Goal: Task Accomplishment & Management: Manage account settings

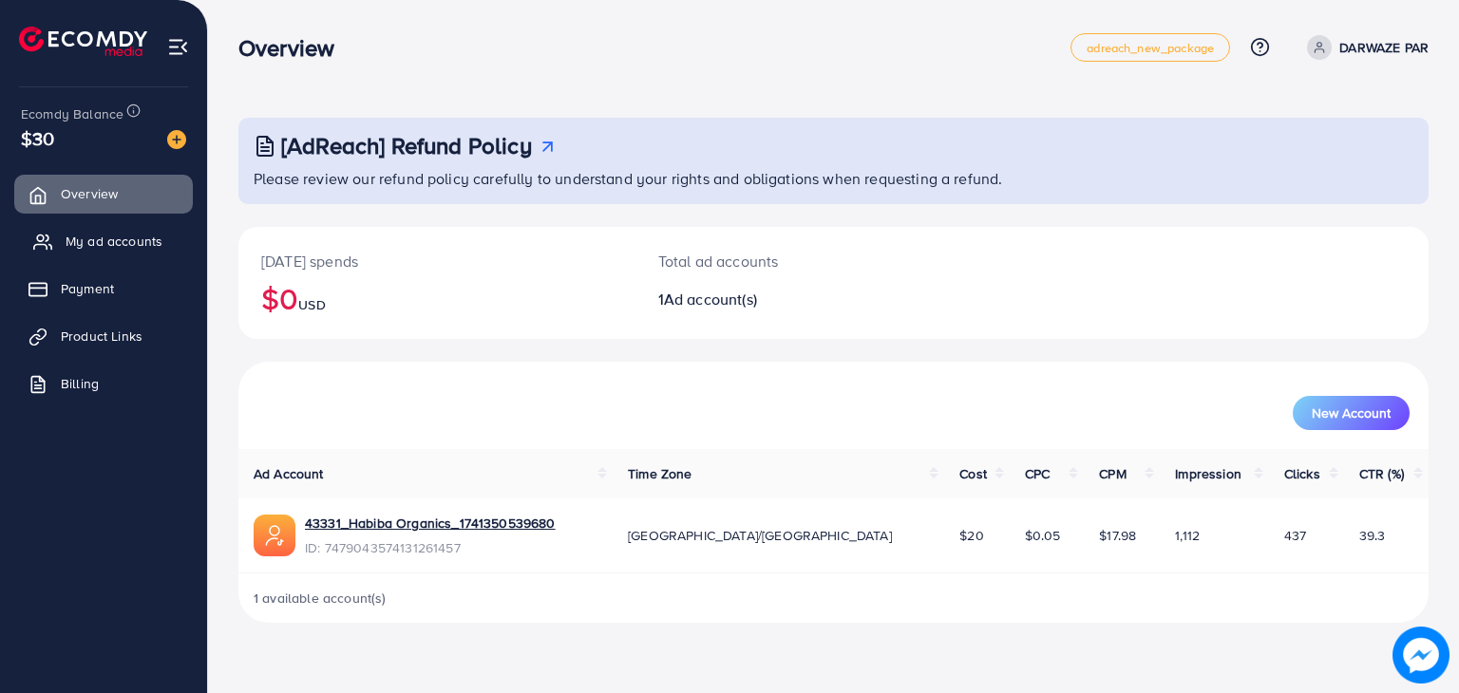
click at [104, 237] on span "My ad accounts" at bounding box center [114, 241] width 97 height 19
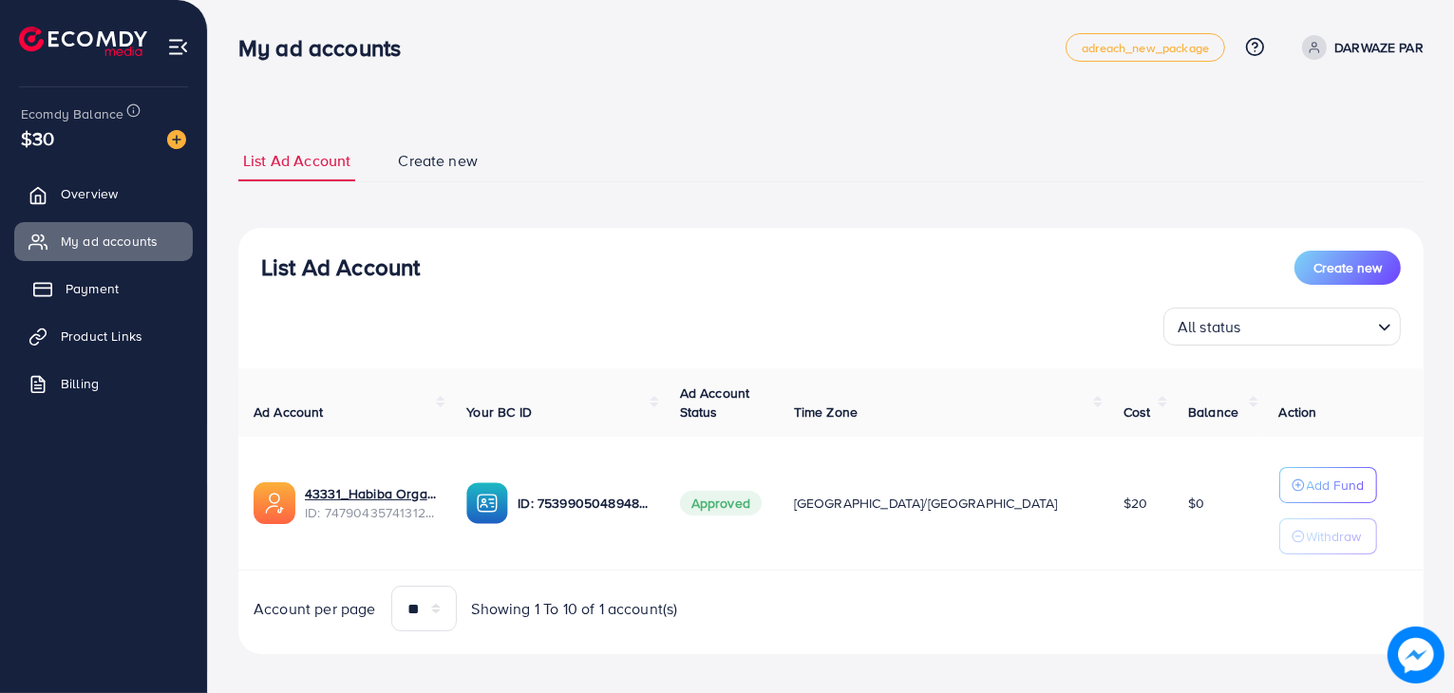
click at [87, 292] on span "Payment" at bounding box center [92, 288] width 53 height 19
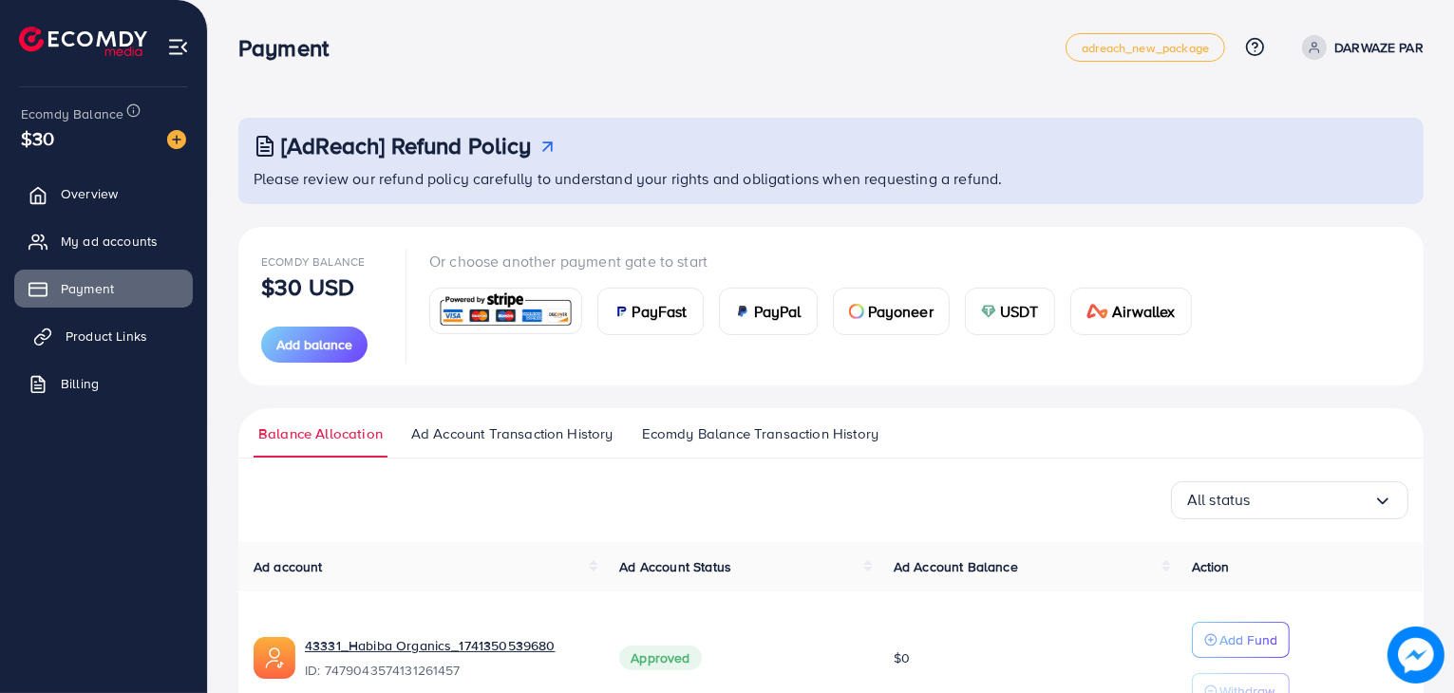
click at [122, 330] on span "Product Links" at bounding box center [107, 336] width 82 height 19
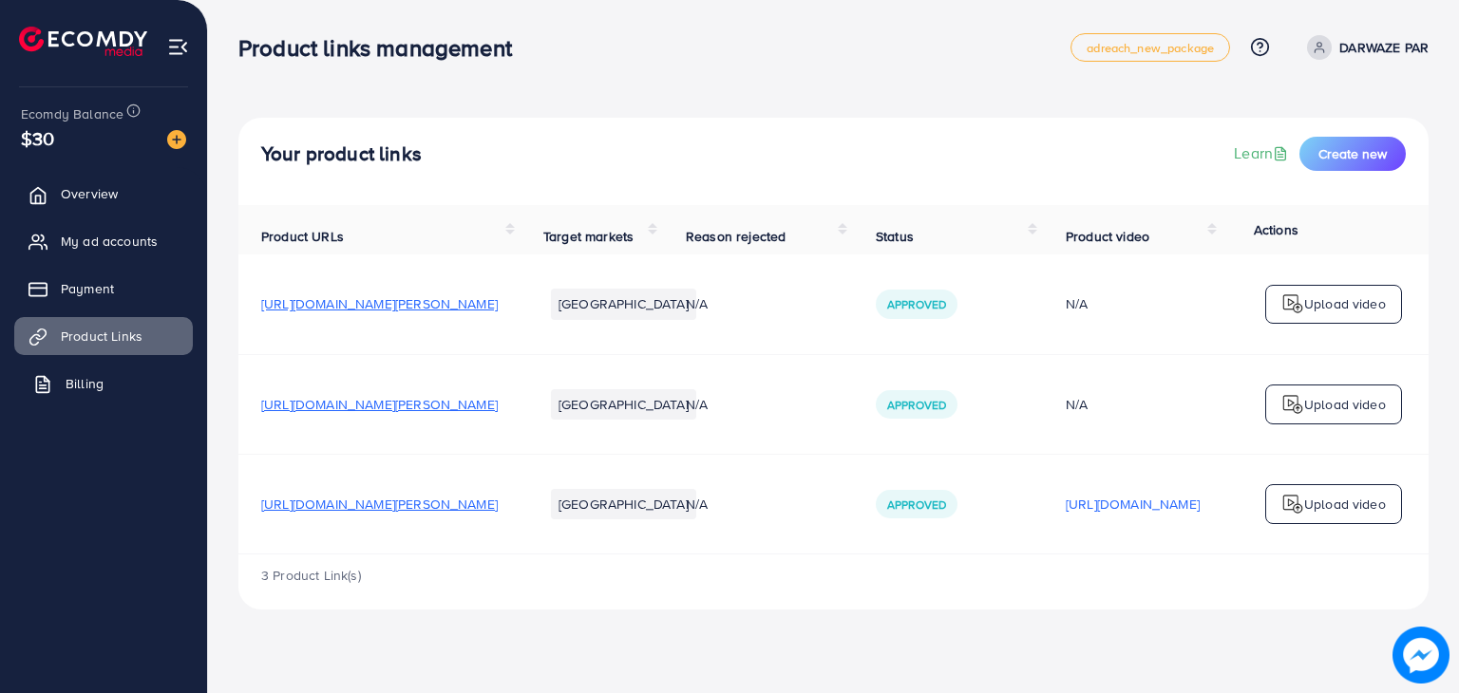
click at [79, 389] on span "Billing" at bounding box center [85, 383] width 38 height 19
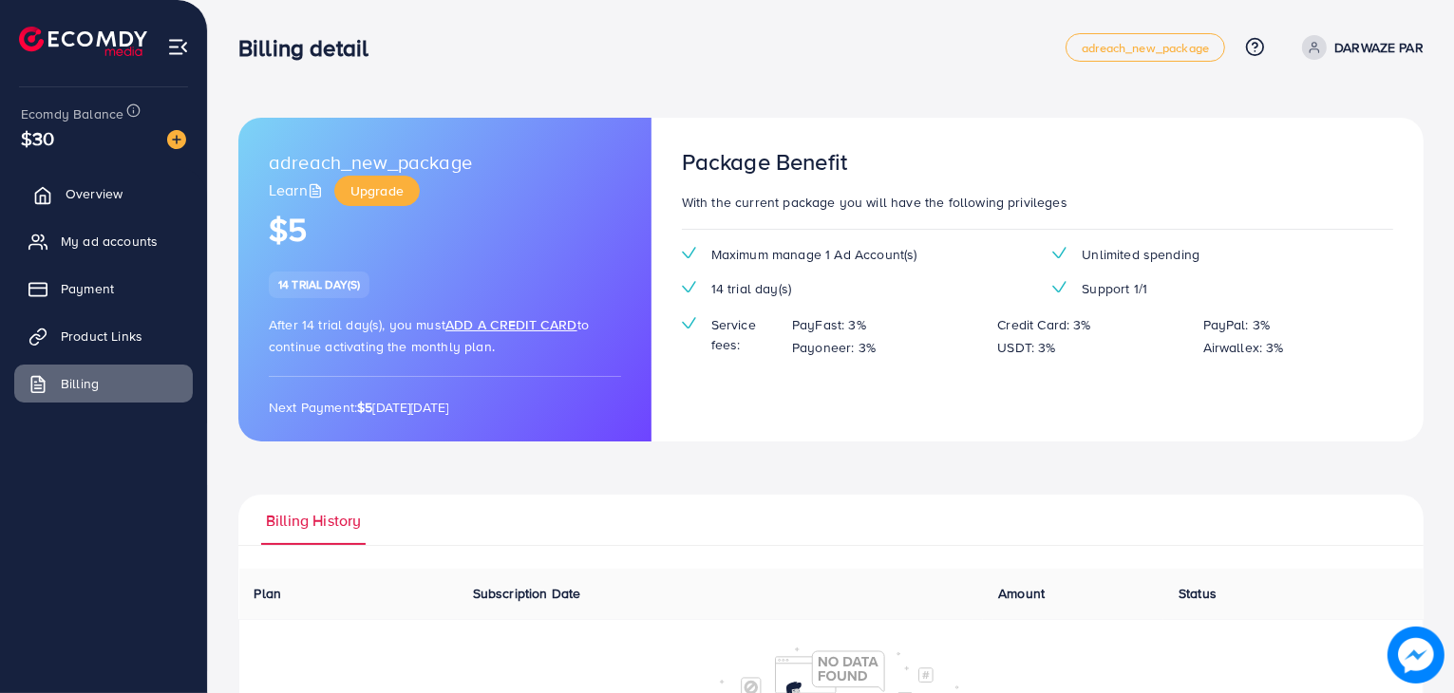
click at [95, 193] on span "Overview" at bounding box center [94, 193] width 57 height 19
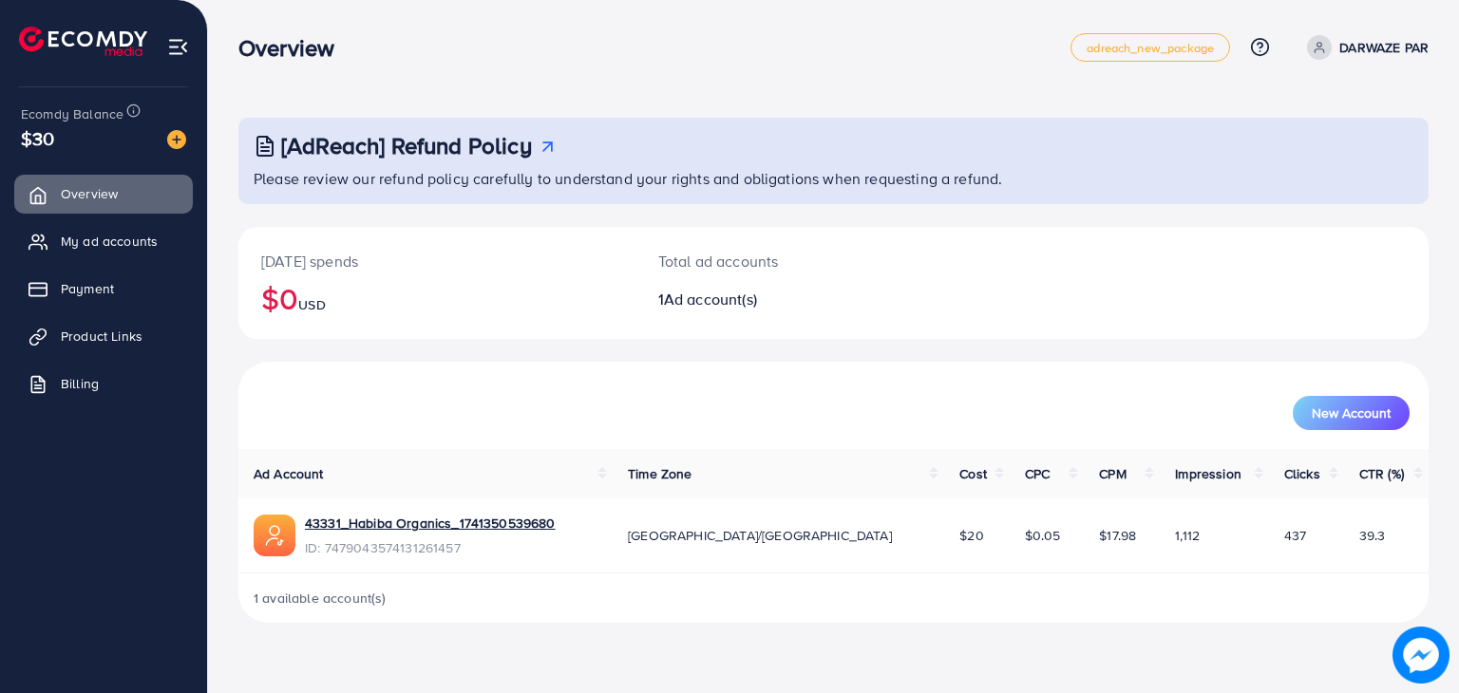
click at [550, 139] on icon at bounding box center [548, 147] width 20 height 20
click at [122, 244] on span "My ad accounts" at bounding box center [114, 241] width 97 height 19
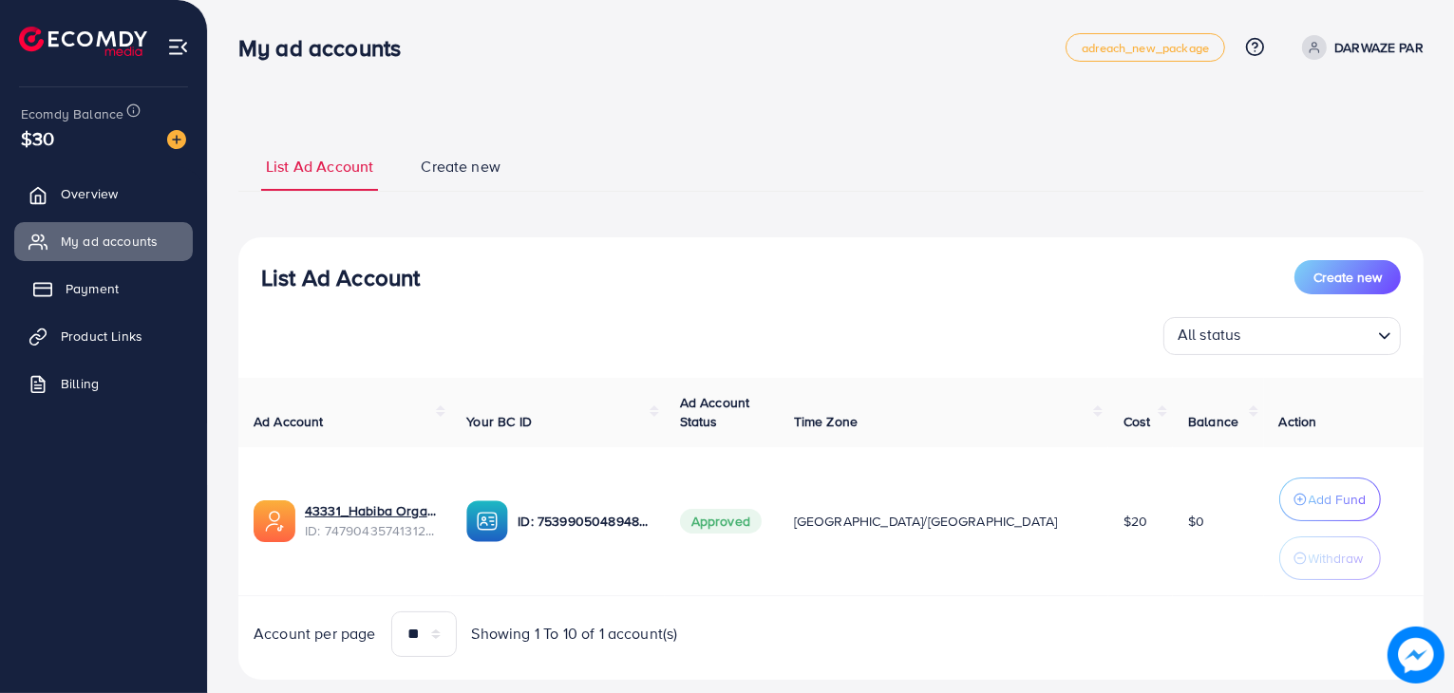
click at [113, 294] on span "Payment" at bounding box center [92, 288] width 53 height 19
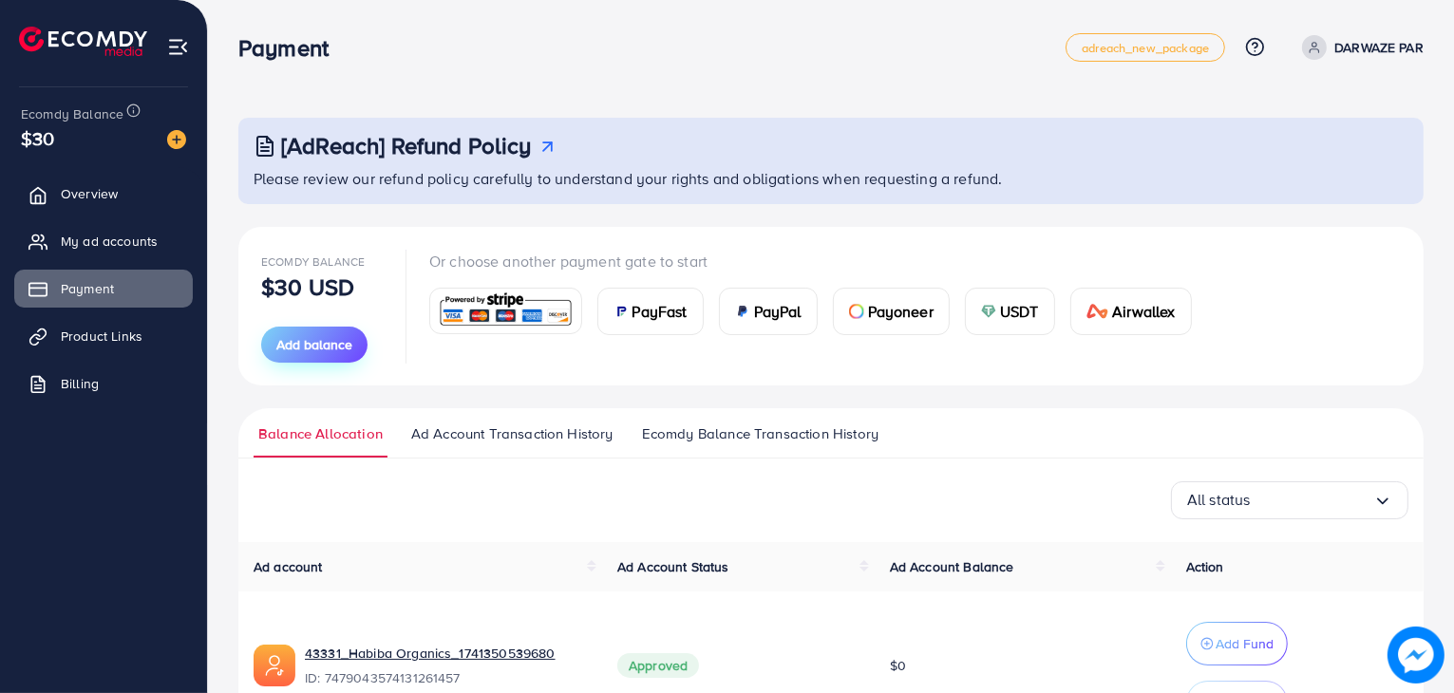
click at [332, 351] on span "Add balance" at bounding box center [314, 344] width 76 height 19
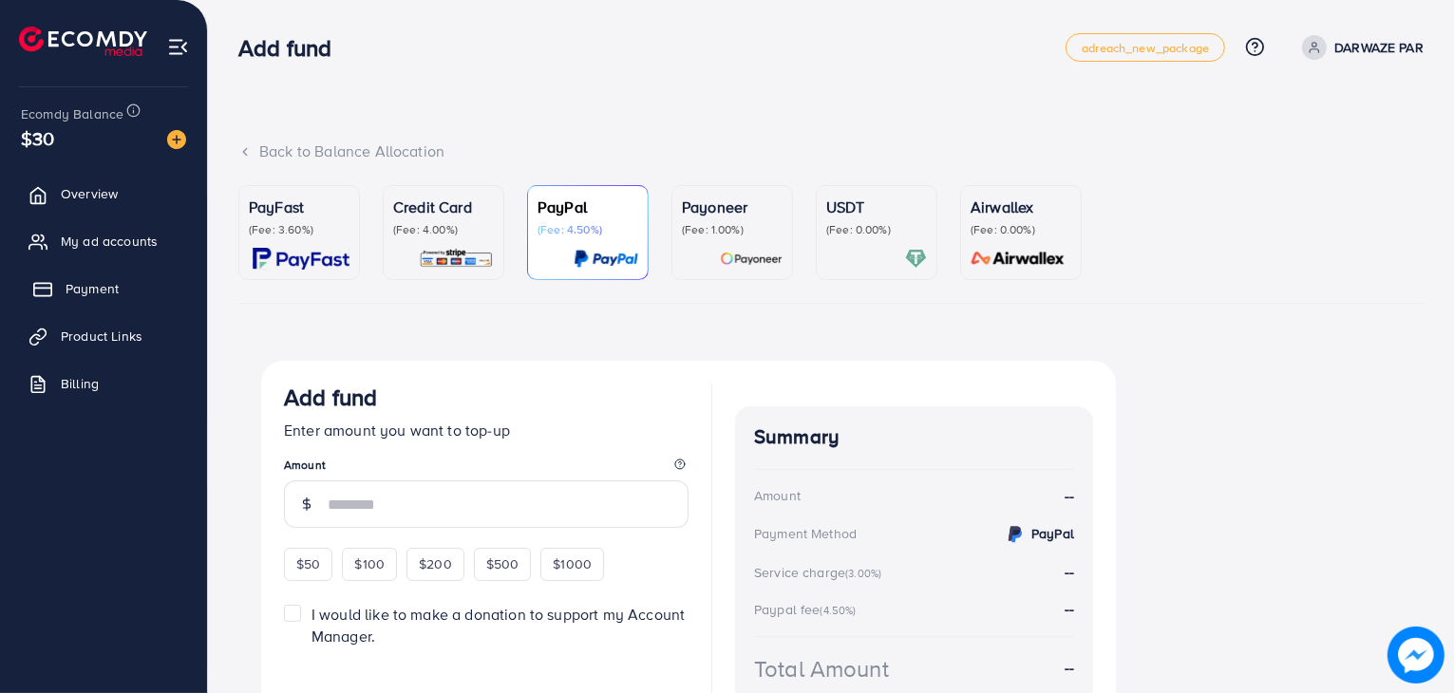
click at [87, 283] on span "Payment" at bounding box center [92, 288] width 53 height 19
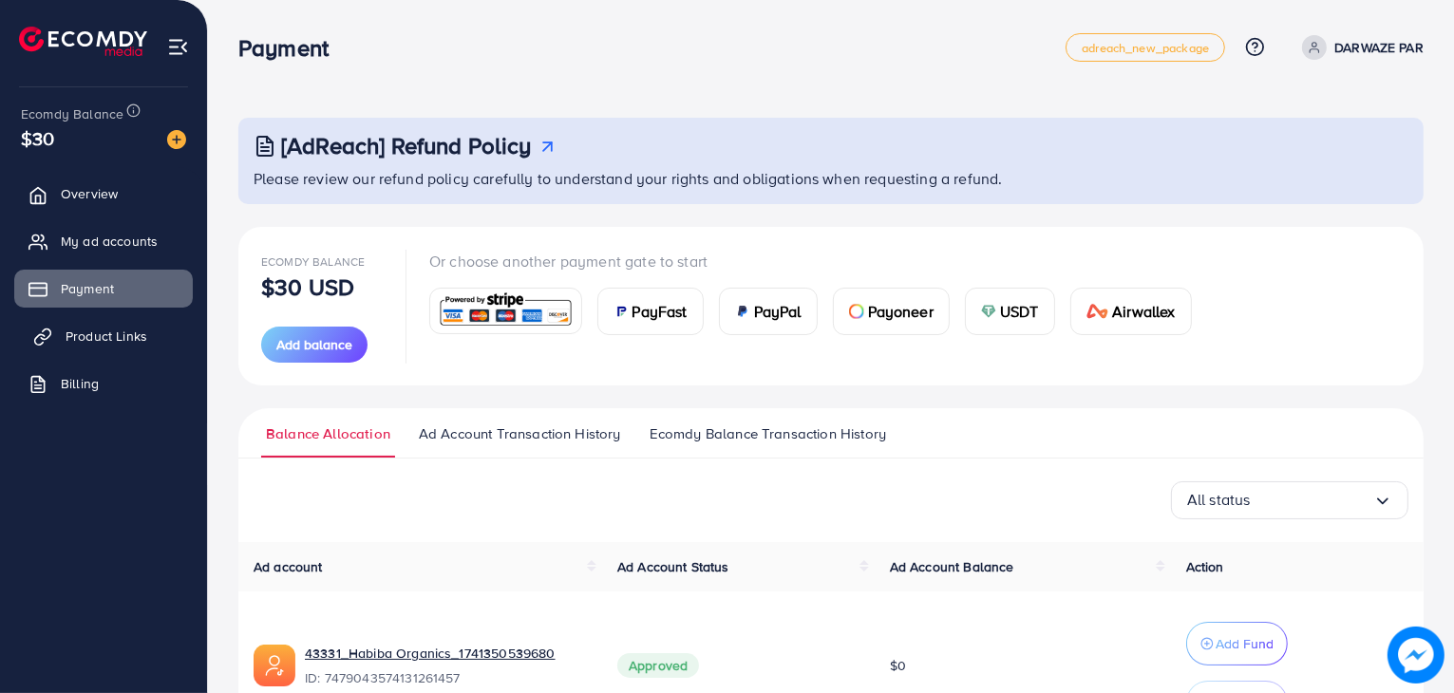
click at [113, 339] on span "Product Links" at bounding box center [107, 336] width 82 height 19
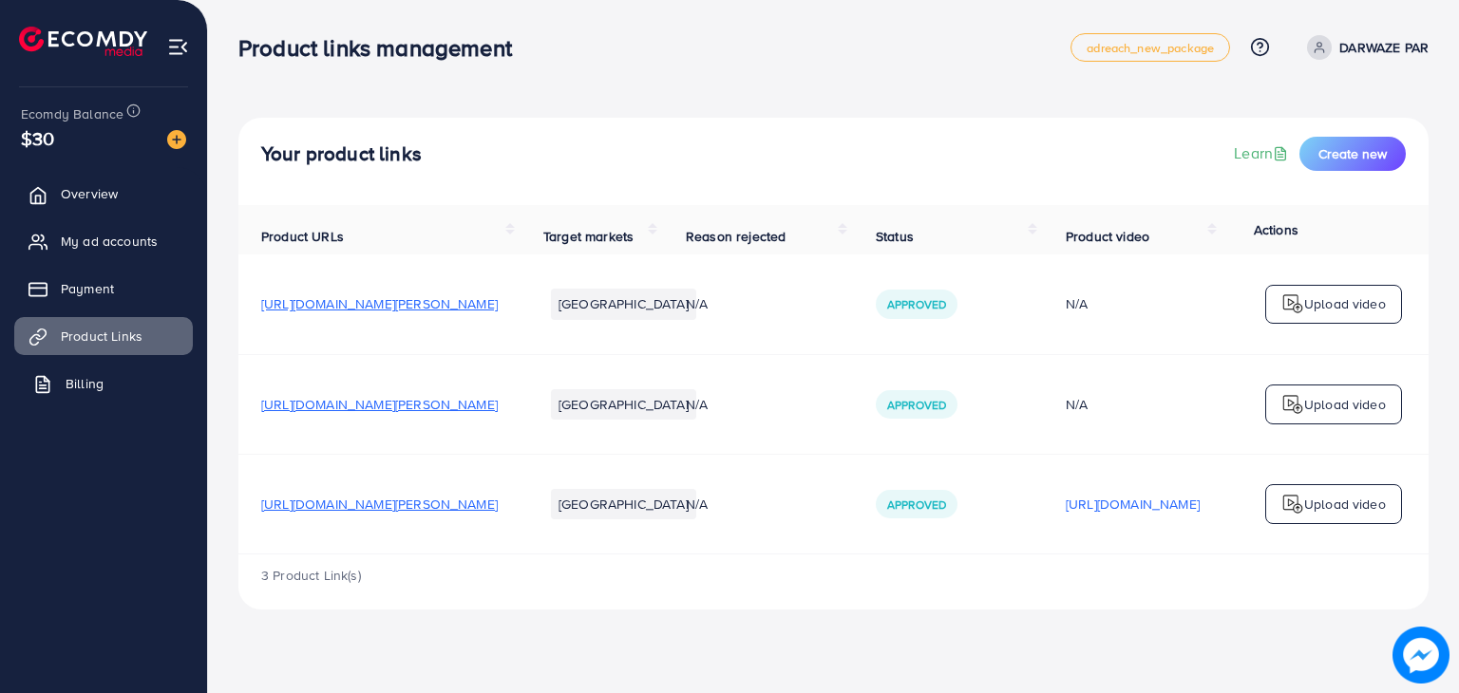
click at [76, 389] on span "Billing" at bounding box center [85, 383] width 38 height 19
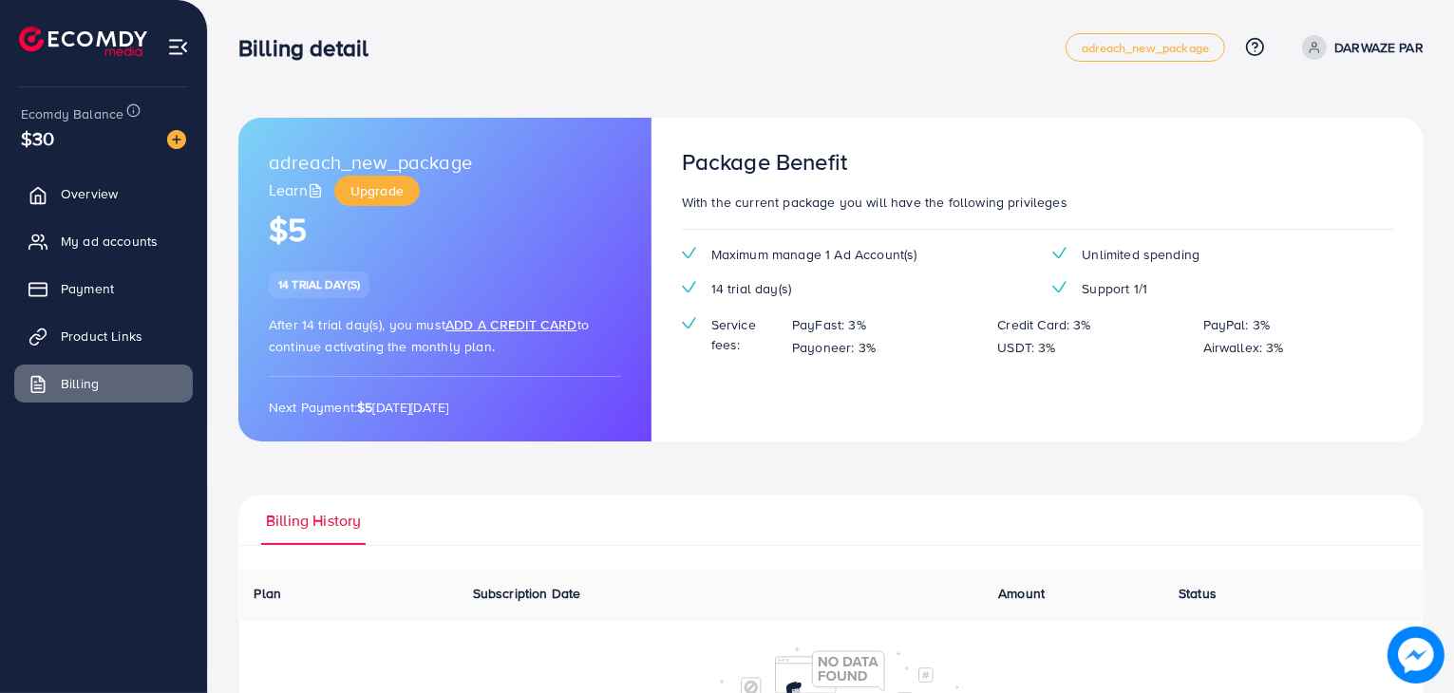
click at [1361, 46] on p "DARWAZE PAR" at bounding box center [1379, 47] width 89 height 23
click at [1314, 127] on link "Profile" at bounding box center [1333, 113] width 180 height 43
select select "********"
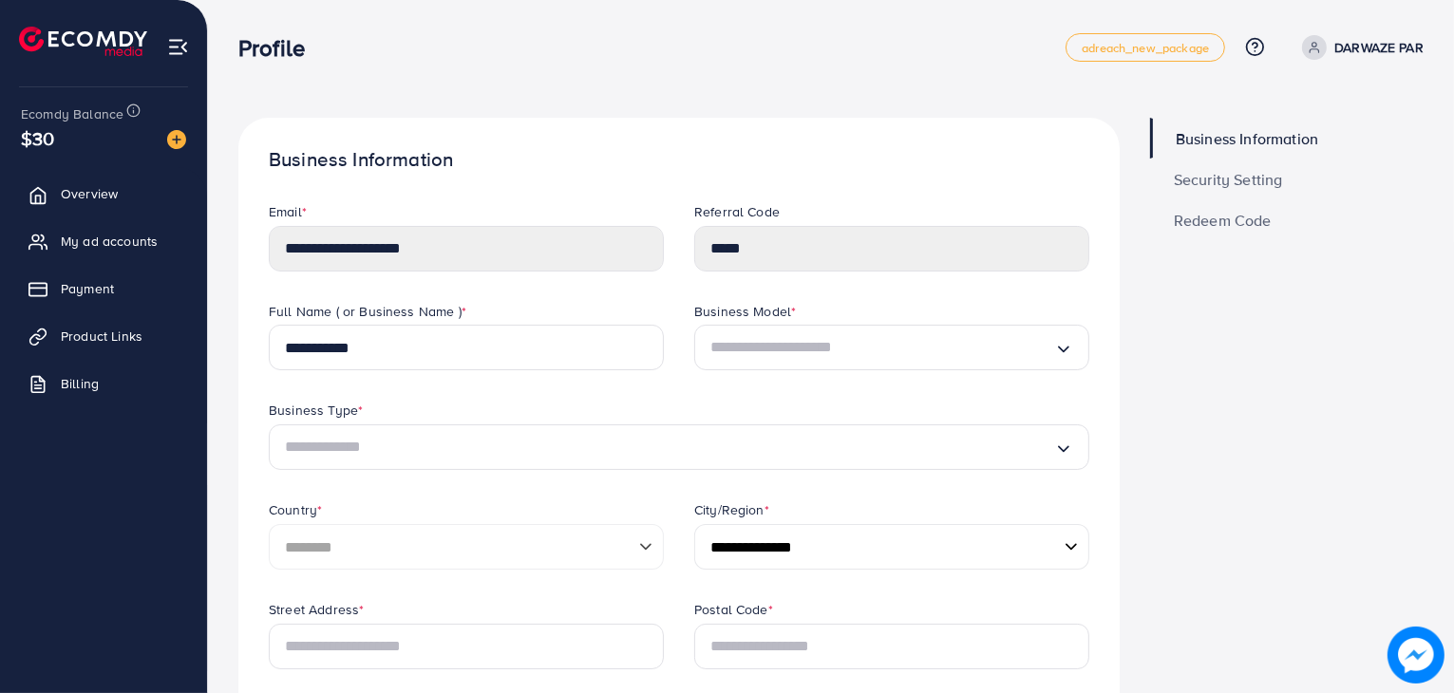
click at [39, 141] on span "$30" at bounding box center [37, 138] width 33 height 28
click at [95, 289] on span "Payment" at bounding box center [92, 288] width 53 height 19
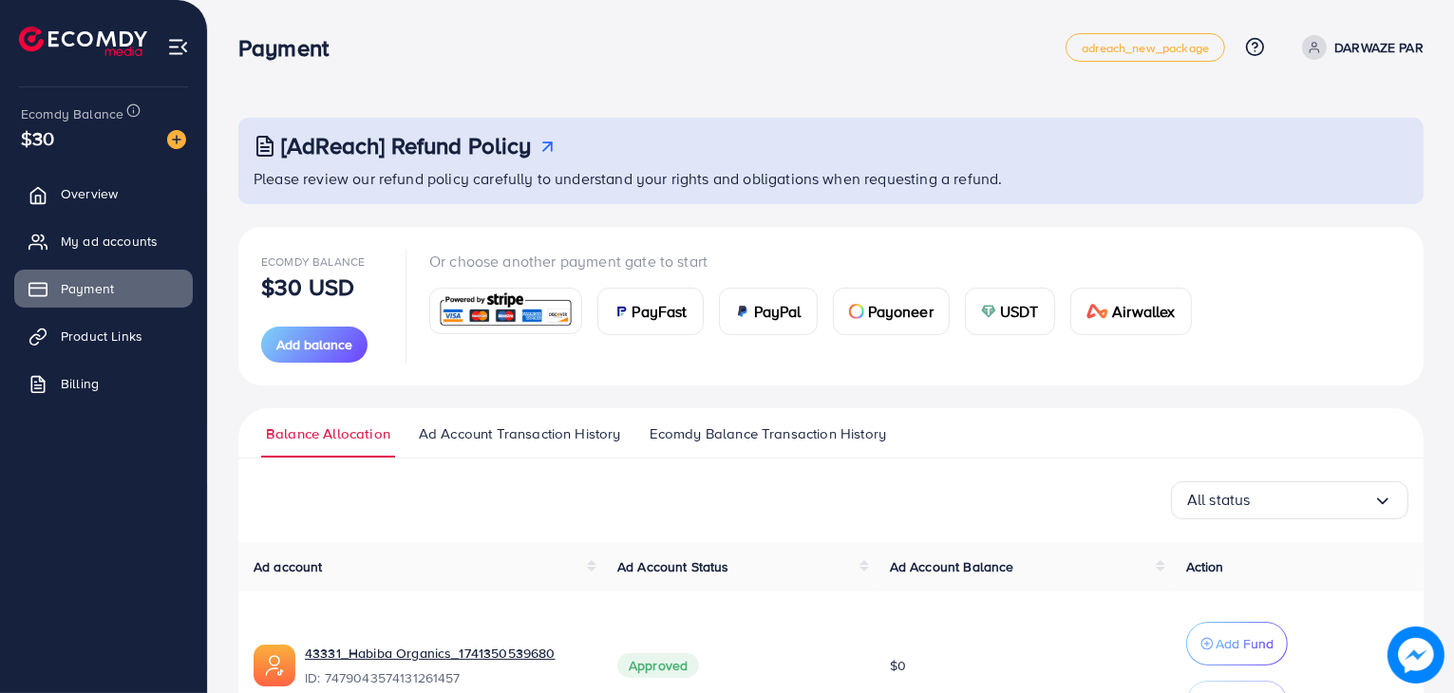
scroll to position [126, 0]
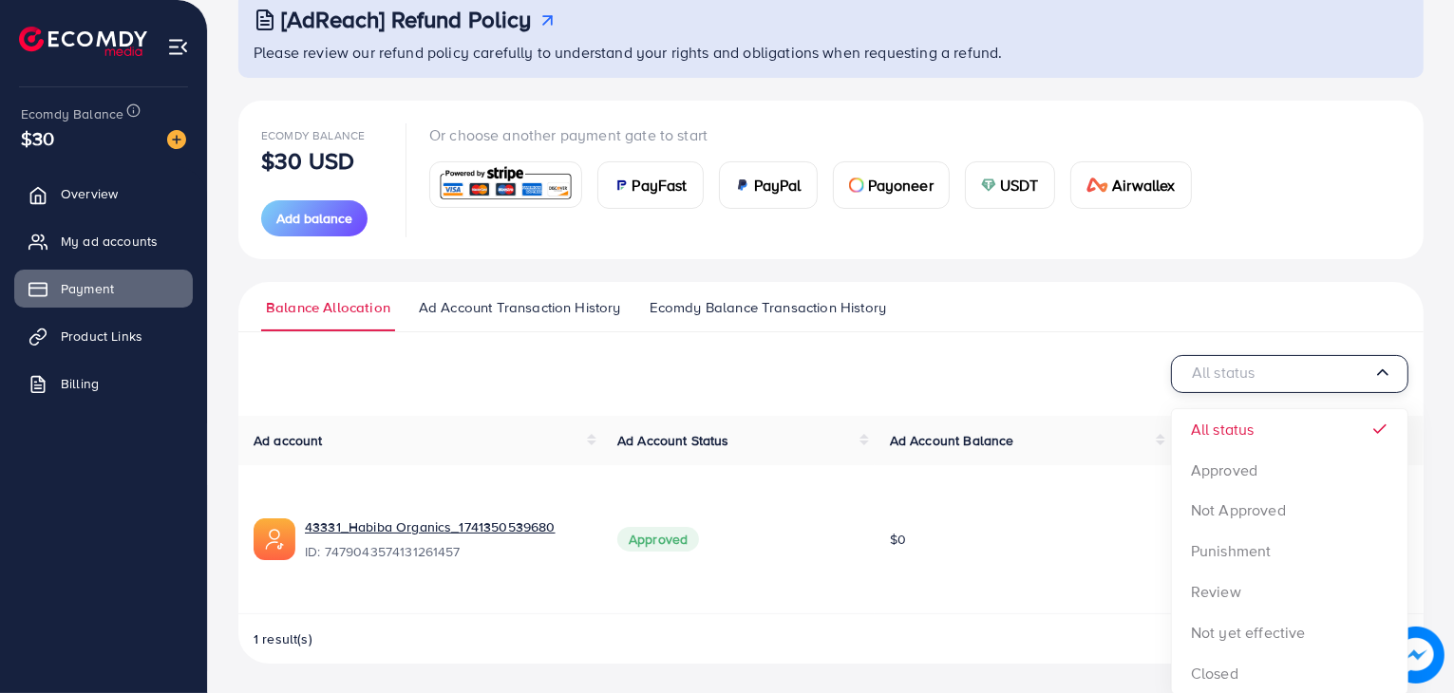
click at [1301, 381] on input "Search for option" at bounding box center [1280, 373] width 186 height 29
click at [1209, 297] on ul "Balance Allocation Ad Account Transaction History Ecomdy Balance Transaction Hi…" at bounding box center [831, 307] width 1186 height 50
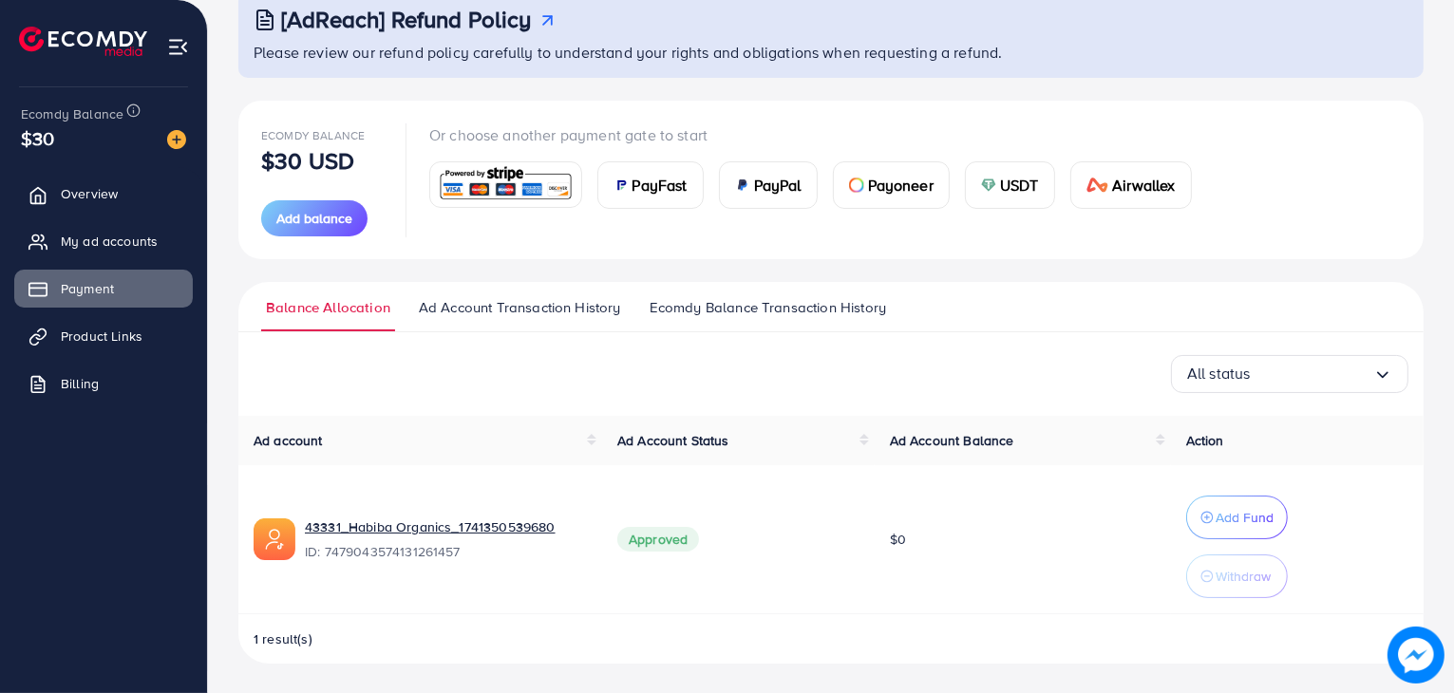
scroll to position [0, 0]
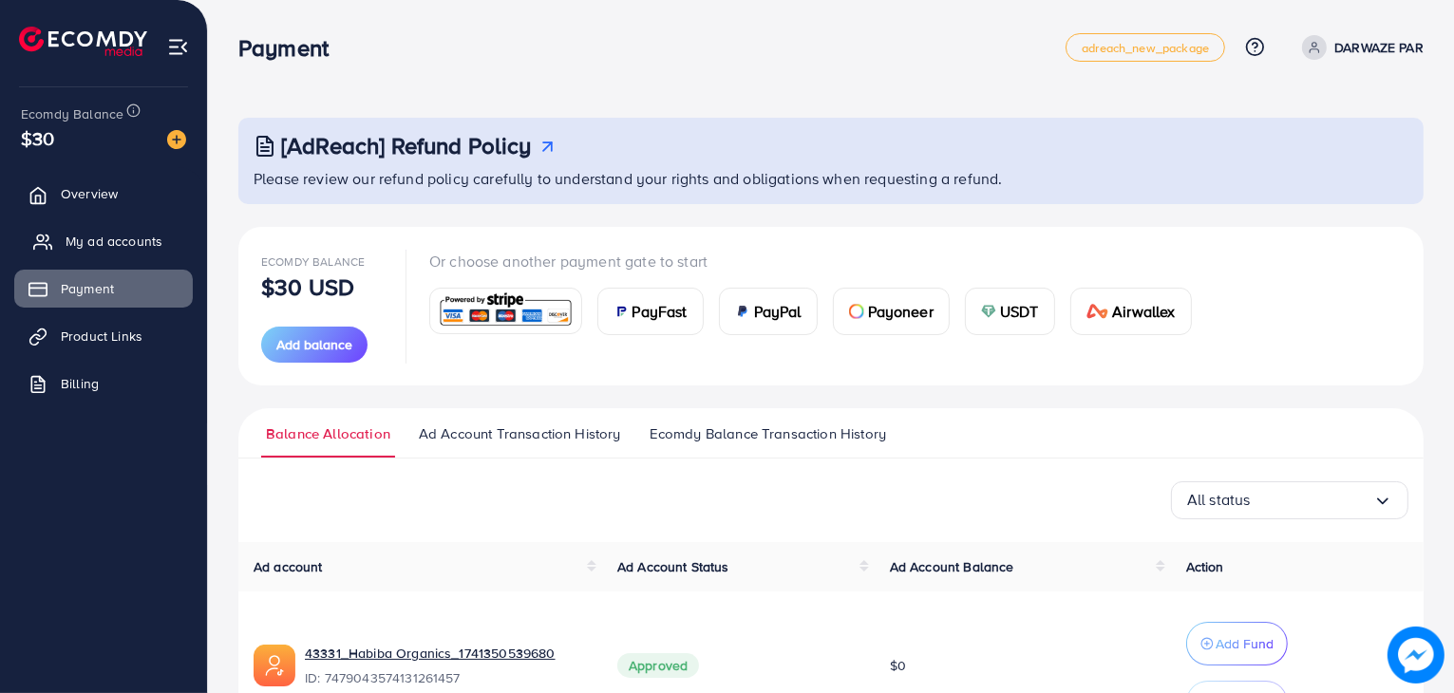
click at [112, 237] on span "My ad accounts" at bounding box center [114, 241] width 97 height 19
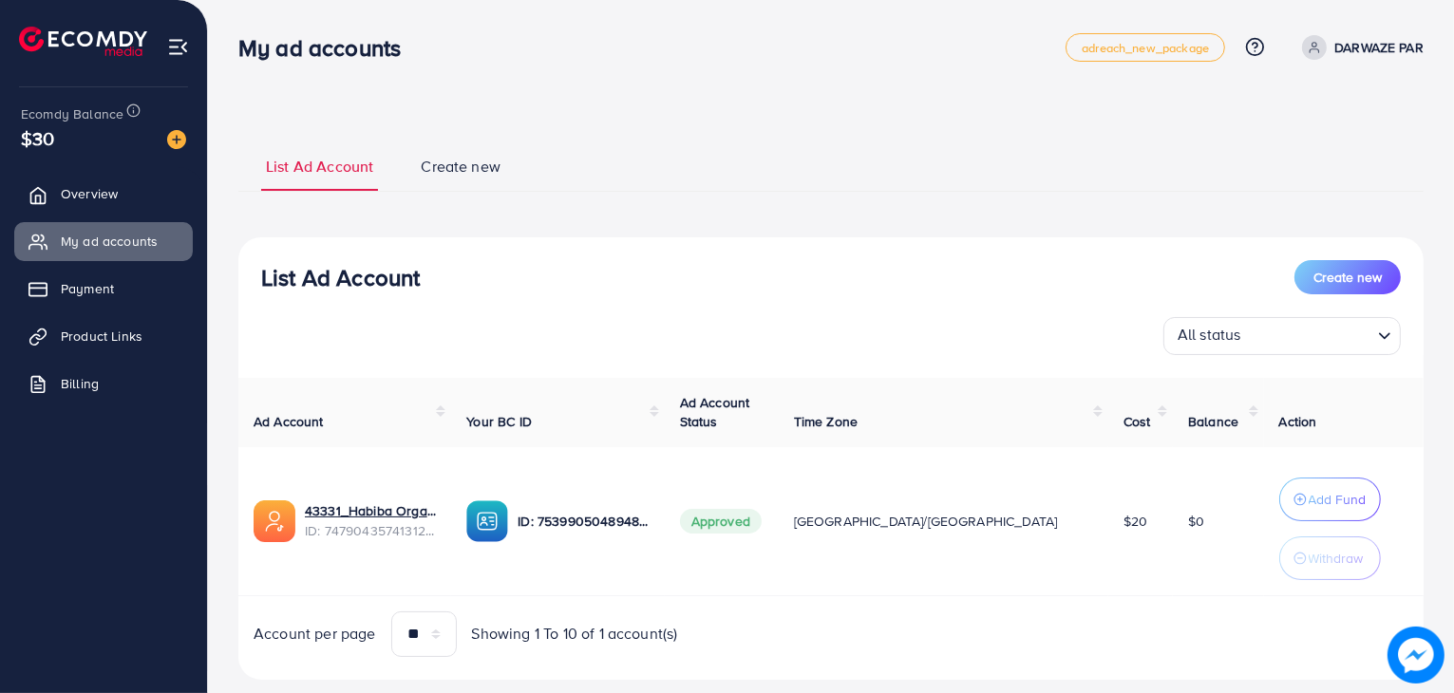
click at [315, 172] on span "List Ad Account" at bounding box center [319, 167] width 107 height 22
click at [1364, 46] on p "DARWAZE PAR" at bounding box center [1379, 47] width 89 height 23
click at [1250, 50] on icon at bounding box center [1255, 47] width 20 height 20
click at [1175, 147] on span "Contact Support" at bounding box center [1183, 149] width 111 height 23
click at [1253, 47] on icon at bounding box center [1255, 47] width 20 height 20
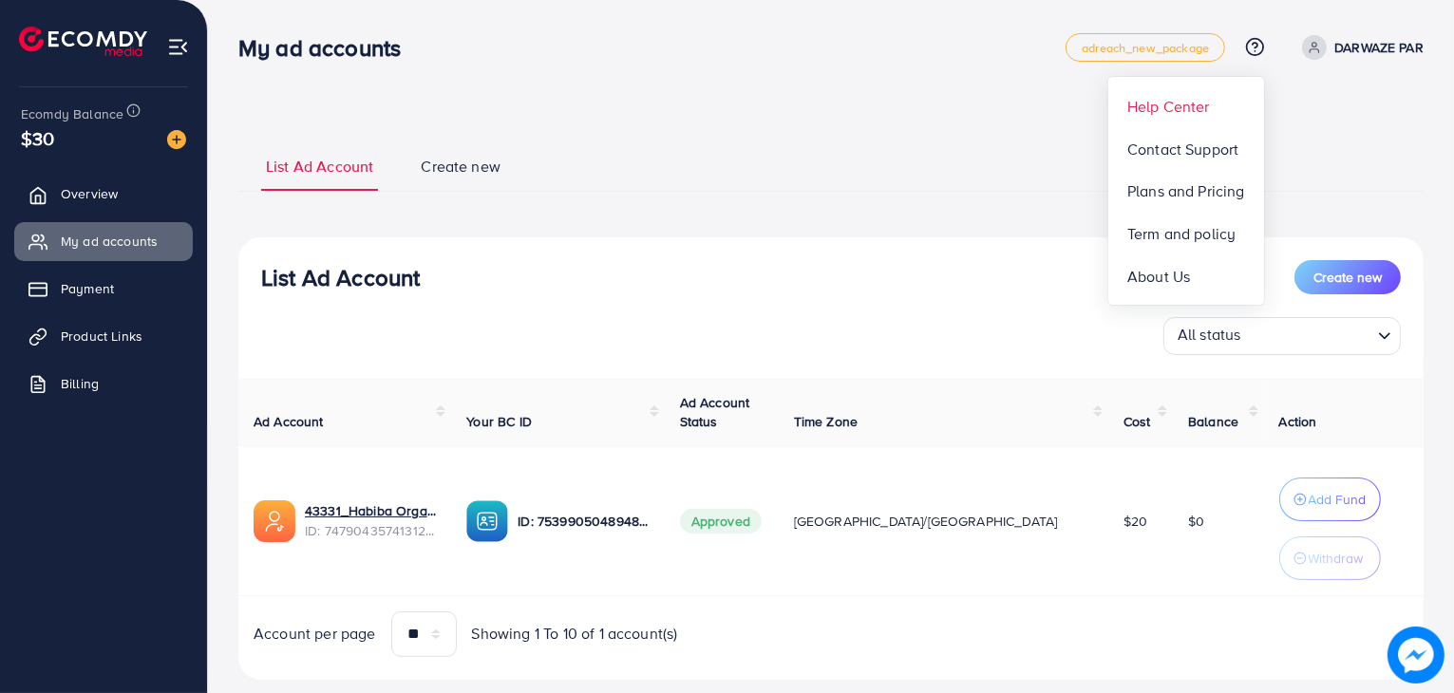
click at [1164, 119] on link "Help Center" at bounding box center [1187, 106] width 157 height 43
